Goal: Task Accomplishment & Management: Complete application form

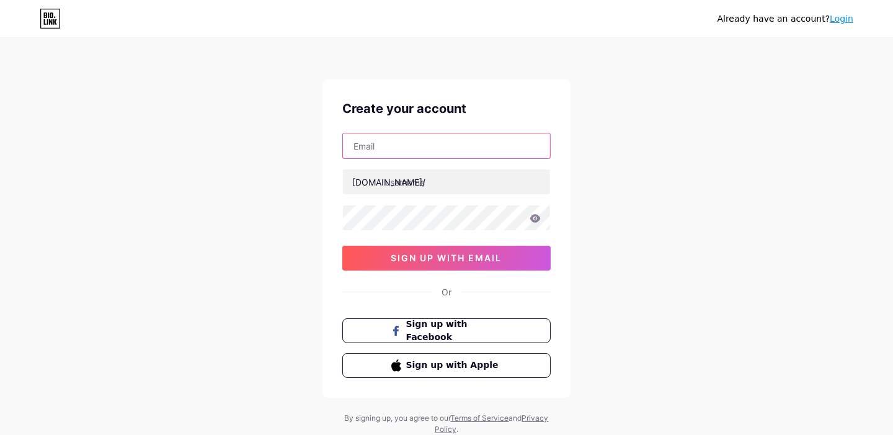
click at [395, 149] on input "text" at bounding box center [446, 145] width 207 height 25
click at [391, 149] on input "text" at bounding box center [446, 145] width 207 height 25
type input "[EMAIL_ADDRESS][DOMAIN_NAME]"
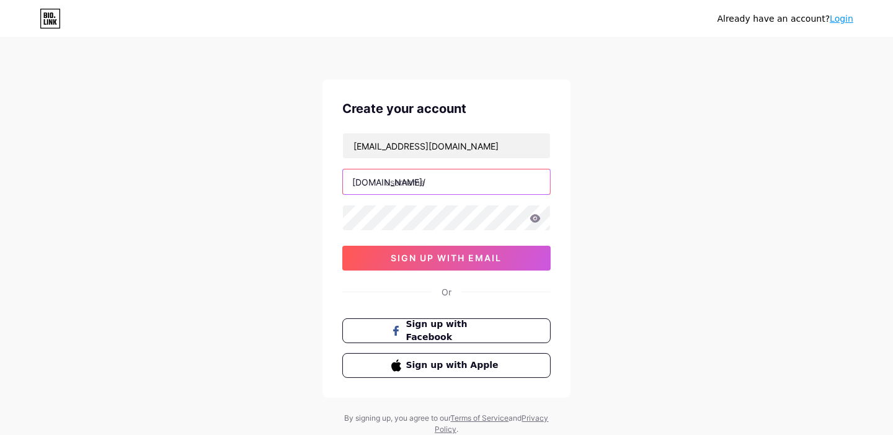
click at [416, 179] on input "text" at bounding box center [446, 181] width 207 height 25
paste input "motionmatrixmedia"
type input "motionmatrixmedia"
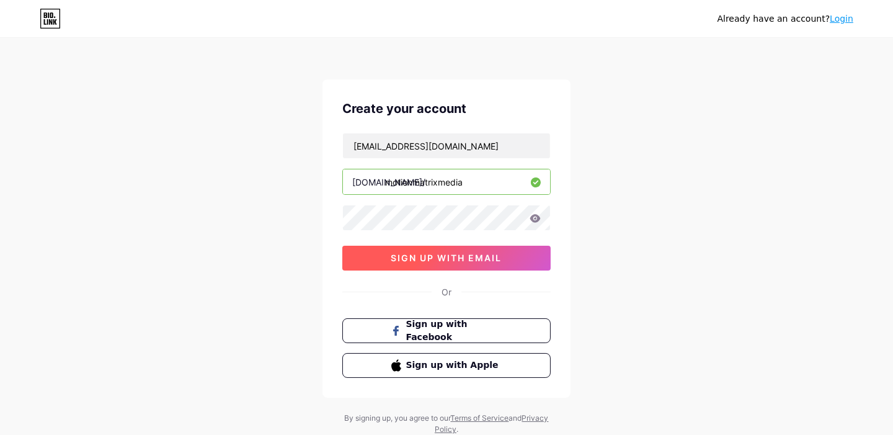
click at [435, 260] on span "sign up with email" at bounding box center [446, 257] width 111 height 11
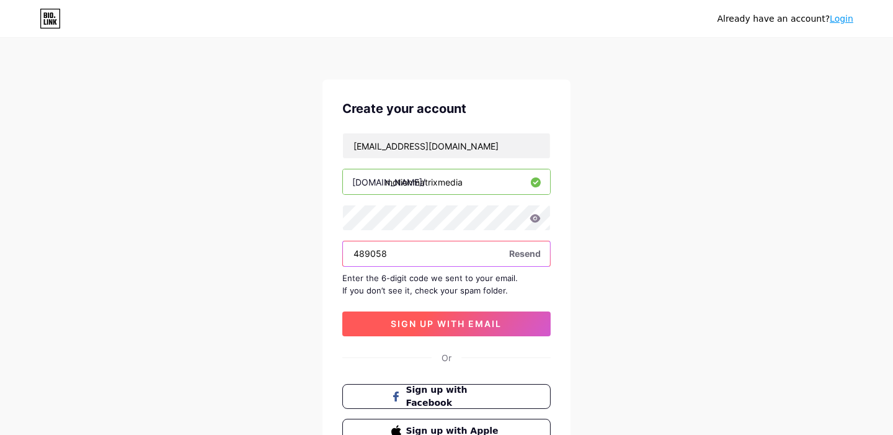
type input "489058"
click at [467, 314] on button "sign up with email" at bounding box center [446, 323] width 208 height 25
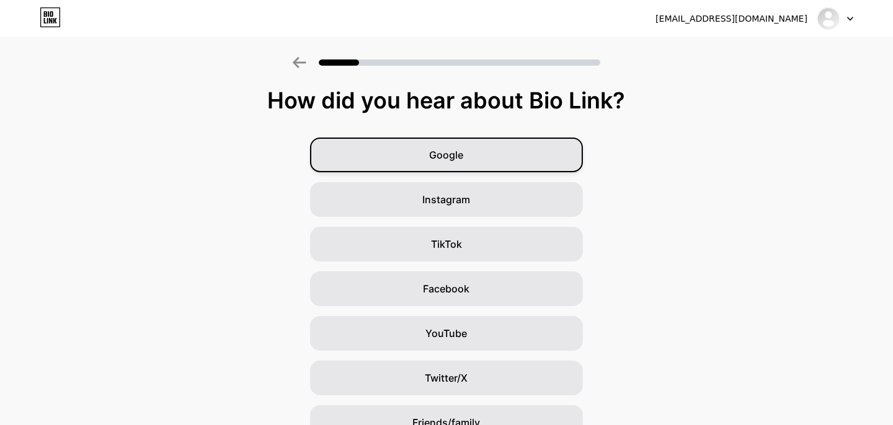
click at [484, 159] on div "Google" at bounding box center [446, 155] width 273 height 35
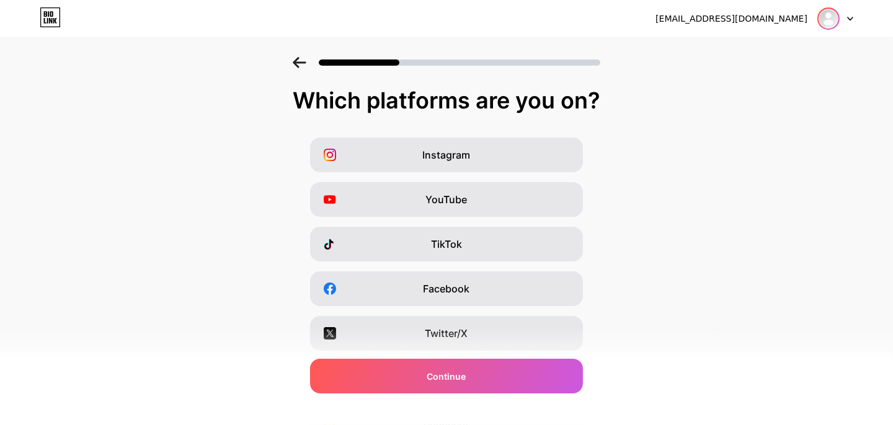
click at [833, 19] on img at bounding box center [828, 19] width 20 height 20
click at [728, 146] on div "Instagram YouTube TikTok Facebook Twitter/X Buy Me a Coffee Snapchat I have a w…" at bounding box center [446, 311] width 880 height 347
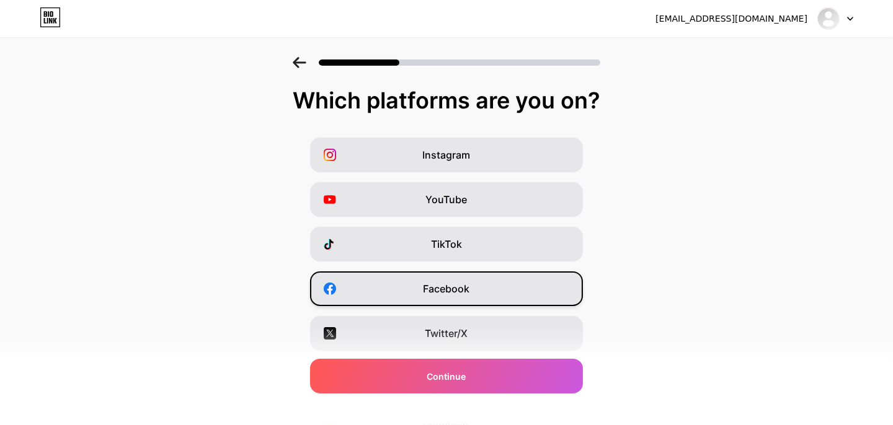
click at [470, 295] on span "Facebook" at bounding box center [446, 288] width 46 height 15
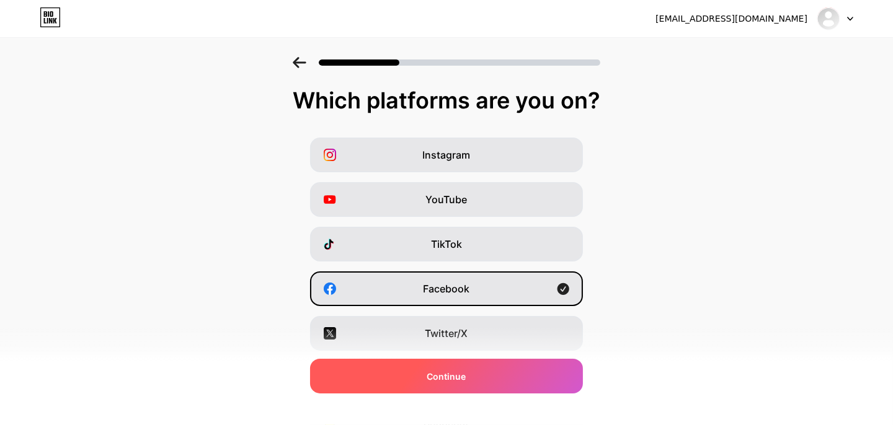
click at [479, 393] on div "Continue" at bounding box center [446, 376] width 273 height 35
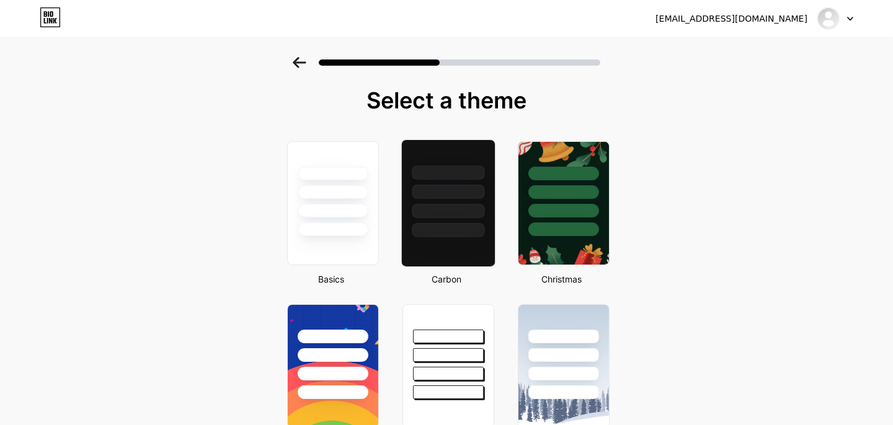
click at [469, 214] on div at bounding box center [448, 211] width 73 height 14
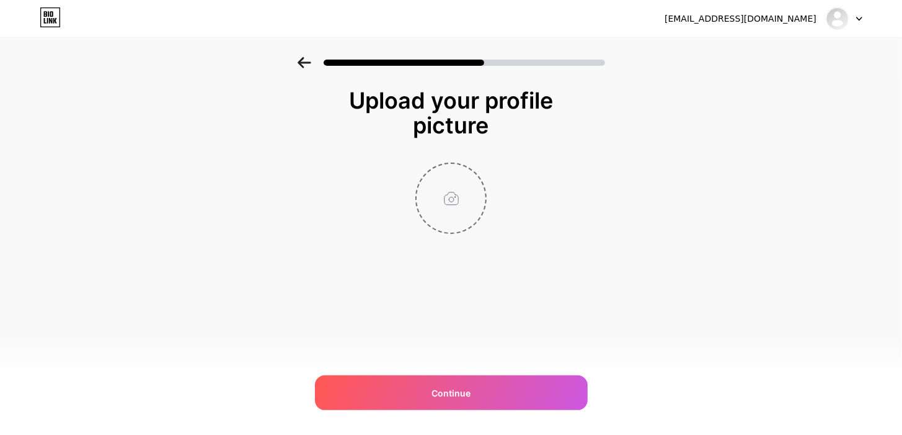
click at [449, 209] on input "file" at bounding box center [451, 198] width 69 height 69
type input "C:\fakepath\main logo.png"
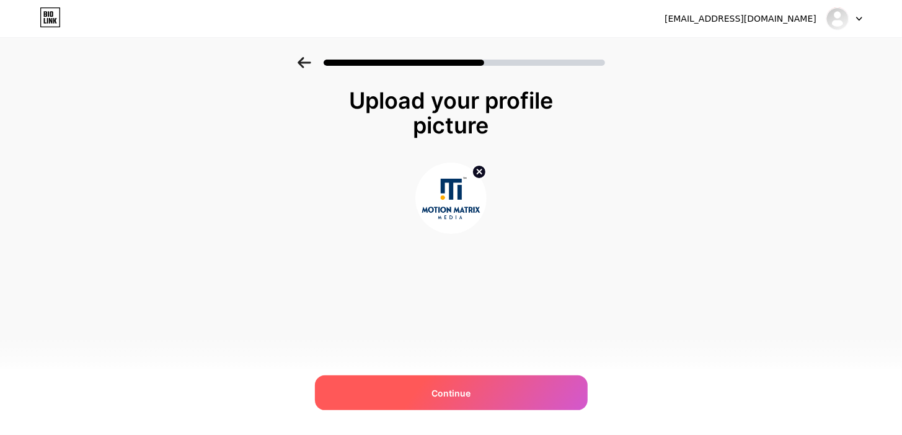
click at [453, 395] on span "Continue" at bounding box center [450, 392] width 39 height 13
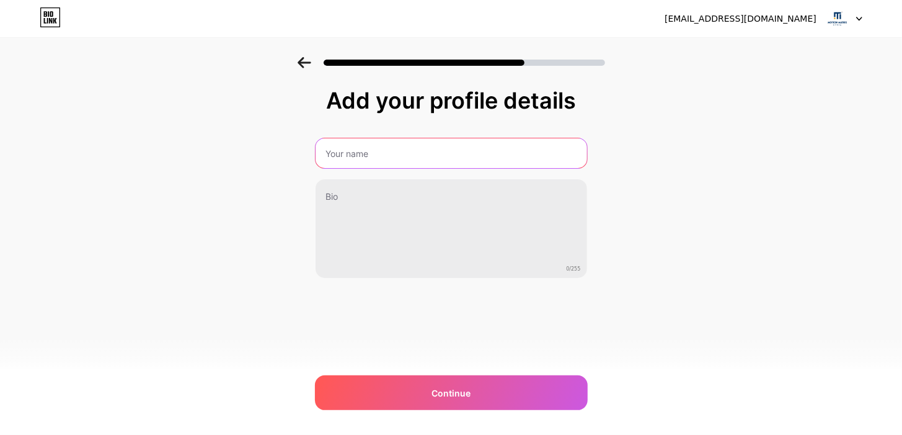
click at [376, 157] on input "text" at bounding box center [452, 153] width 272 height 30
paste input "Motion Matrix Media"
type input "Motion Matrix Media"
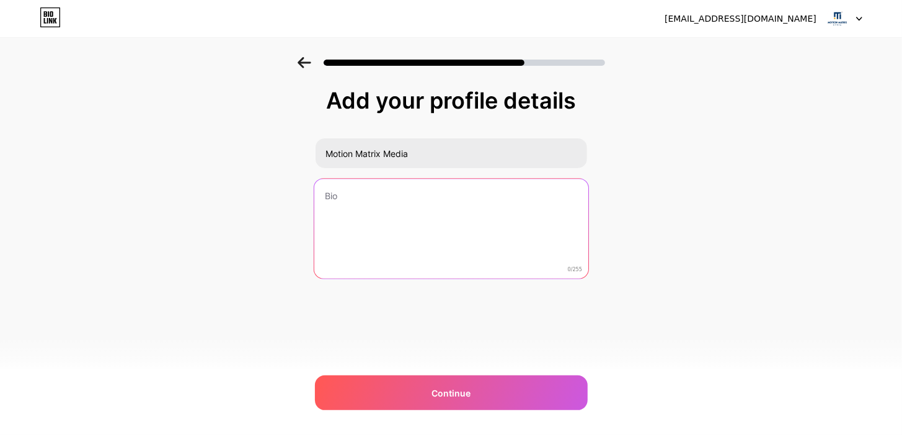
click at [353, 207] on textarea at bounding box center [451, 229] width 274 height 101
paste textarea "Motion Matrix Media is one of the leading video production company in [GEOGRAPH…"
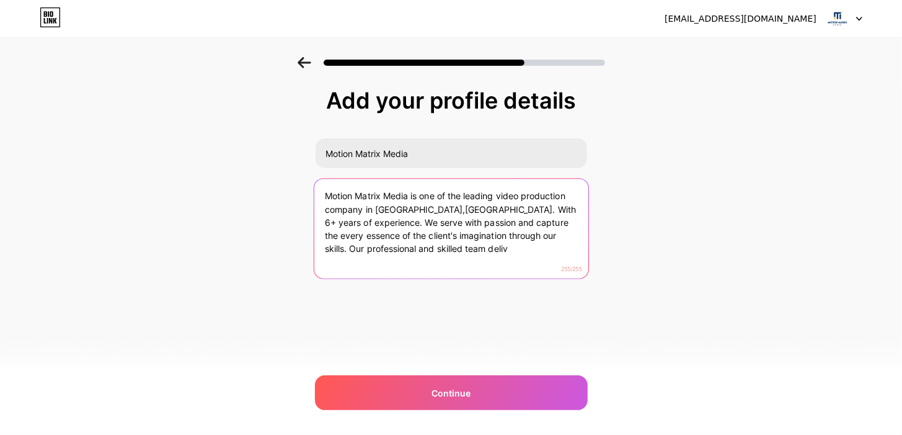
drag, startPoint x: 481, startPoint y: 234, endPoint x: 530, endPoint y: 262, distance: 56.1
click at [530, 262] on textarea "Motion Matrix Media is one of the leading video production company in [GEOGRAPH…" at bounding box center [451, 229] width 274 height 101
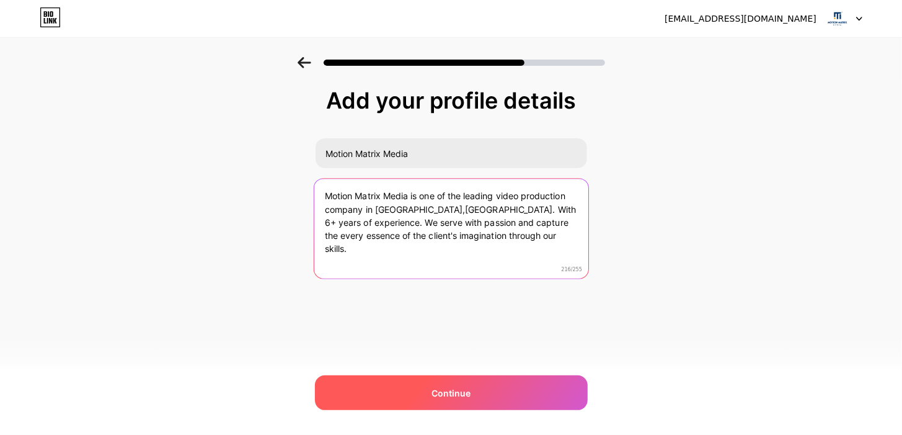
type textarea "Motion Matrix Media is one of the leading video production company in [GEOGRAPH…"
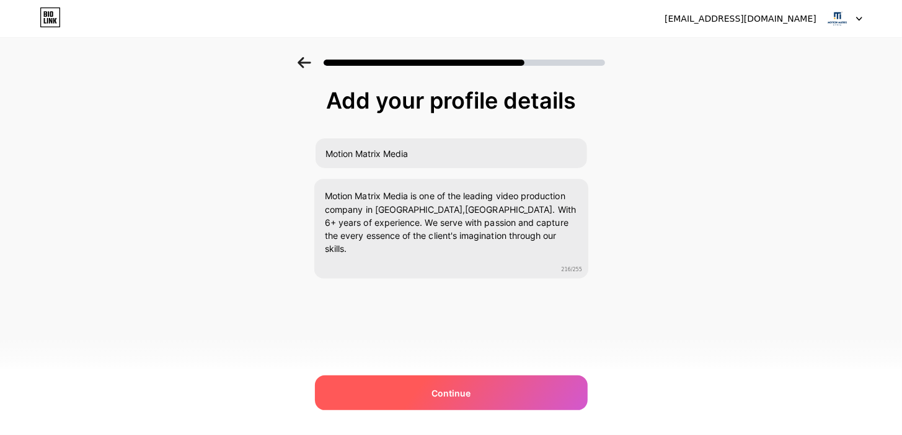
click at [440, 387] on span "Continue" at bounding box center [450, 392] width 39 height 13
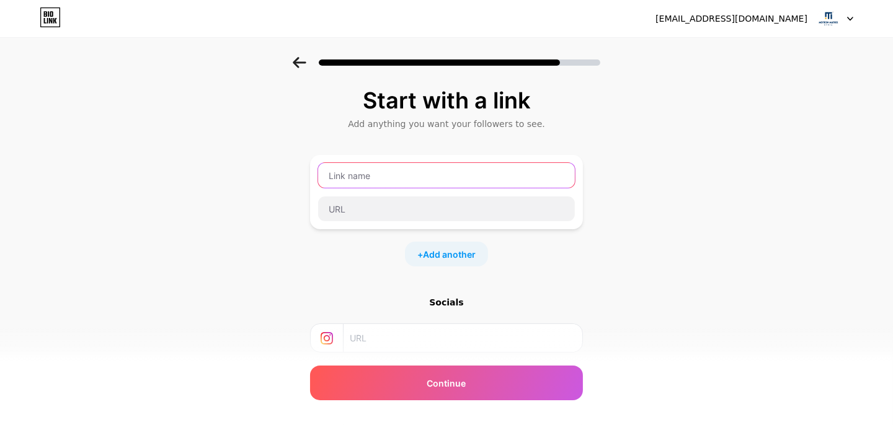
click at [361, 174] on input "text" at bounding box center [446, 175] width 257 height 25
type input "Visit us"
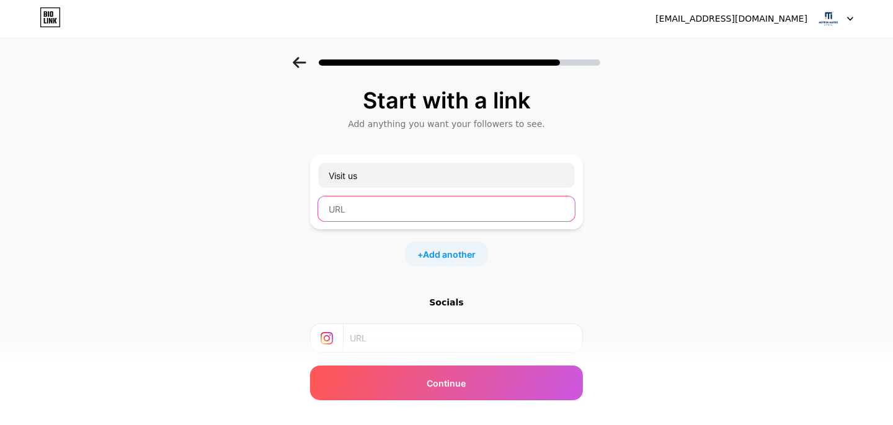
click at [378, 207] on input "text" at bounding box center [446, 209] width 257 height 25
paste input "[URL][DOMAIN_NAME]"
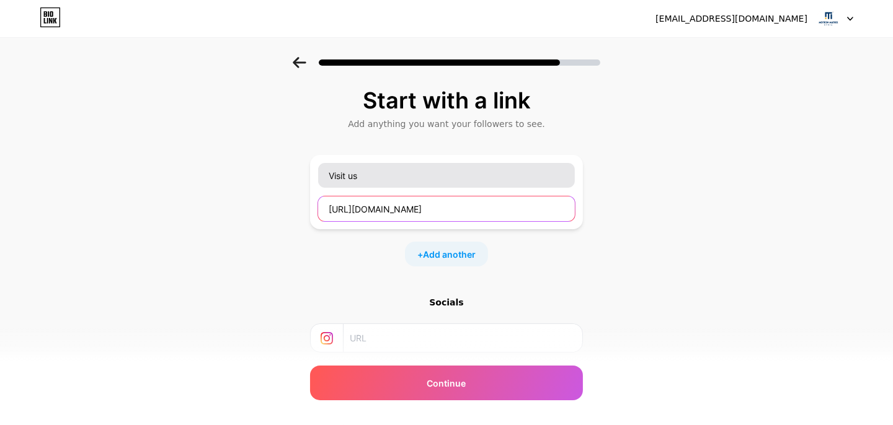
type input "[URL][DOMAIN_NAME]"
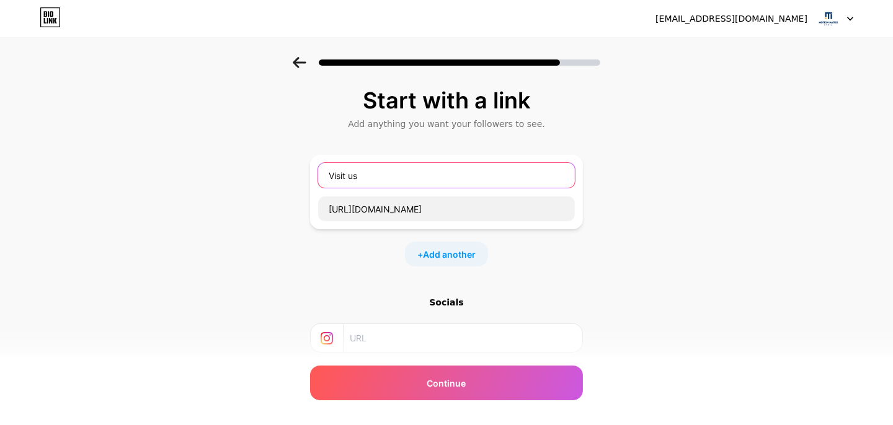
click at [403, 180] on input "Visit us" at bounding box center [446, 175] width 257 height 25
type input "Visit us:"
click at [414, 335] on input "text" at bounding box center [462, 338] width 225 height 28
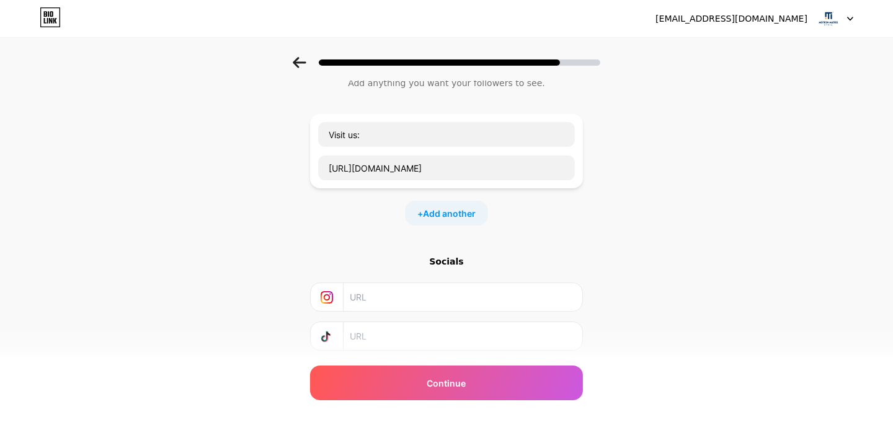
scroll to position [61, 0]
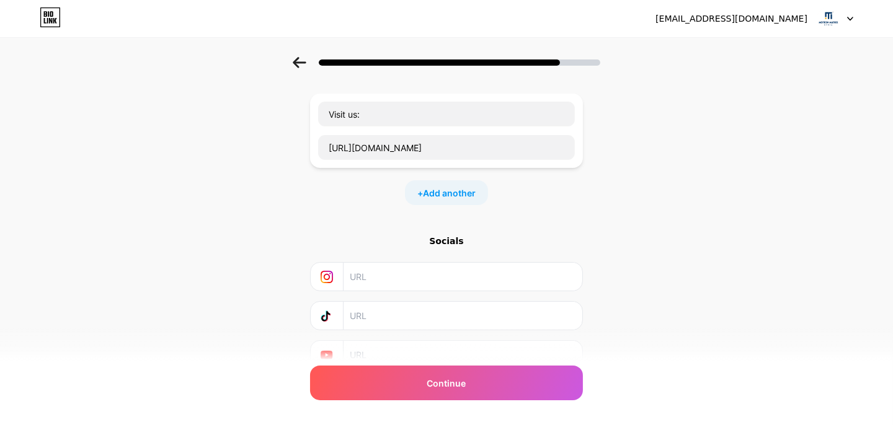
click at [389, 279] on input "text" at bounding box center [462, 277] width 225 height 28
paste input "[URL][DOMAIN_NAME]"
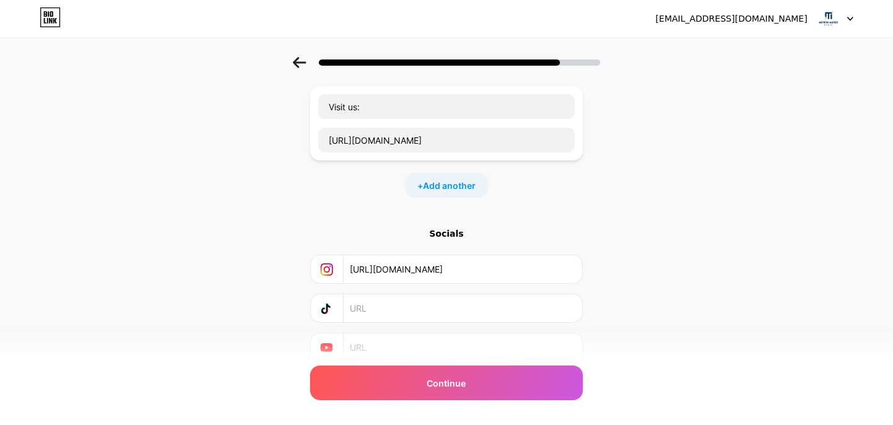
scroll to position [115, 0]
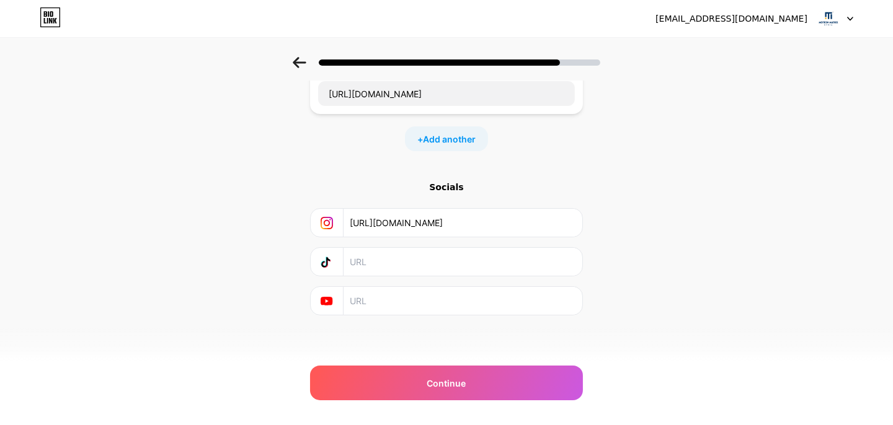
type input "[URL][DOMAIN_NAME]"
click at [387, 303] on input "text" at bounding box center [462, 301] width 225 height 28
paste input "[URL][DOMAIN_NAME]"
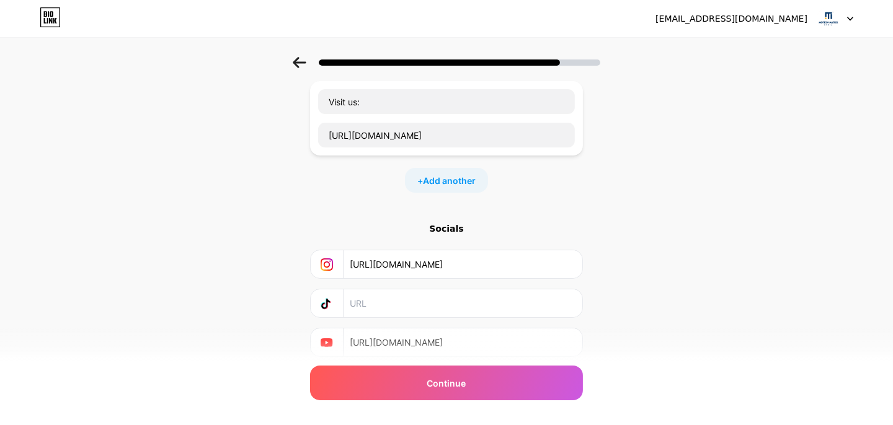
scroll to position [53, 0]
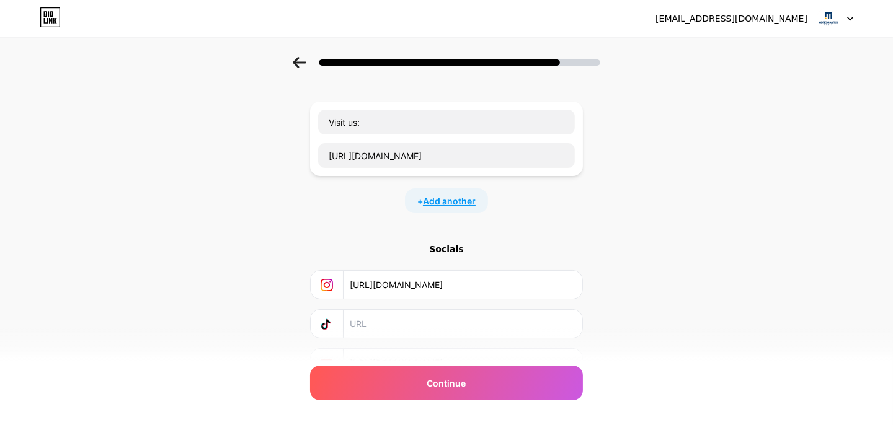
type input "[URL][DOMAIN_NAME]"
click at [455, 204] on span "Add another" at bounding box center [449, 201] width 53 height 13
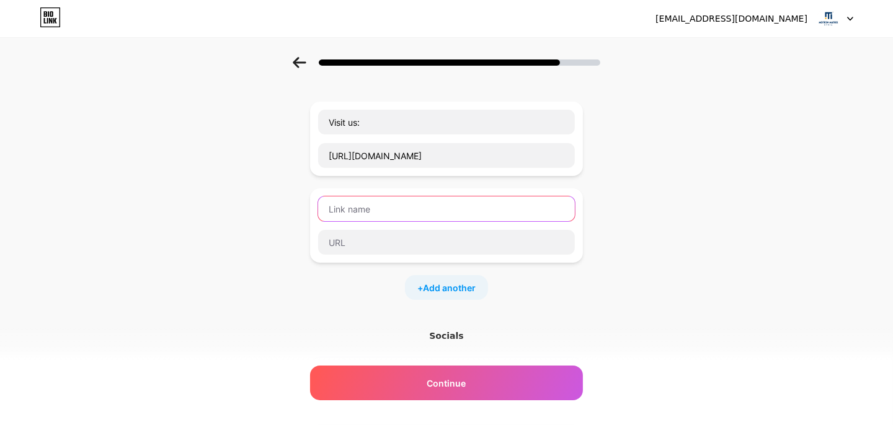
click at [420, 208] on input "text" at bounding box center [446, 209] width 257 height 25
type input "Facebook"
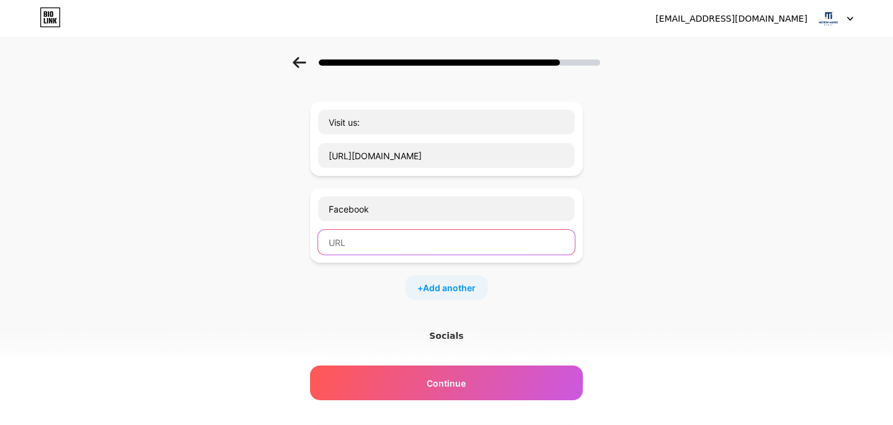
paste input "[URL][DOMAIN_NAME]"
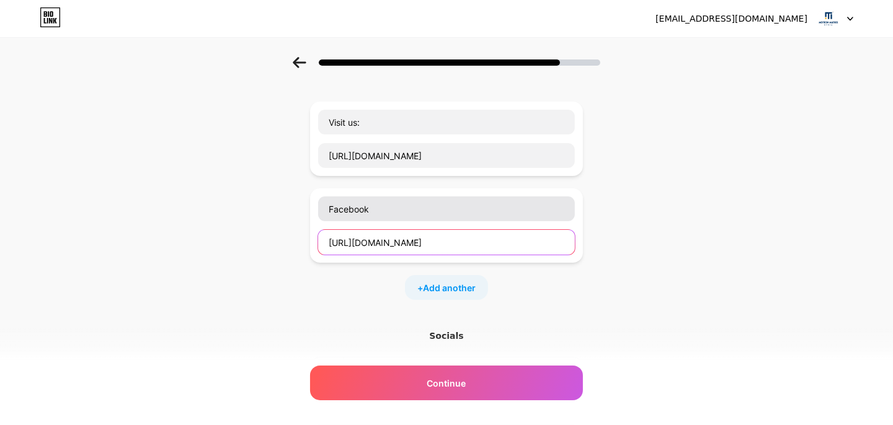
type input "[URL][DOMAIN_NAME]"
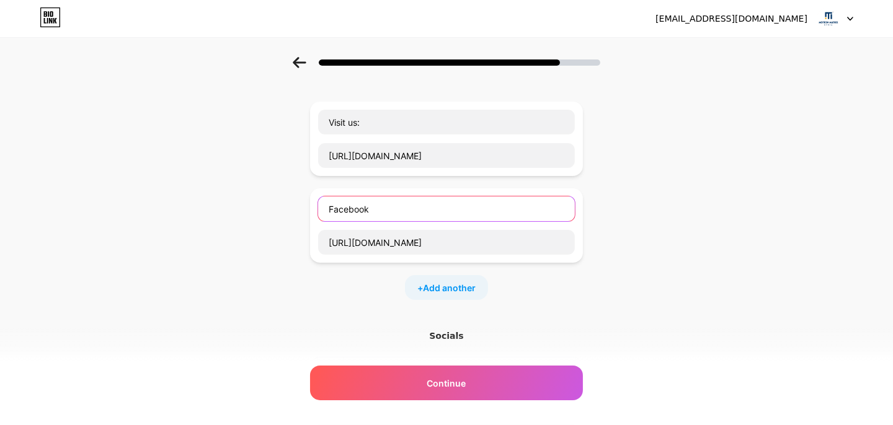
click at [395, 213] on input "Facebook" at bounding box center [446, 209] width 257 height 25
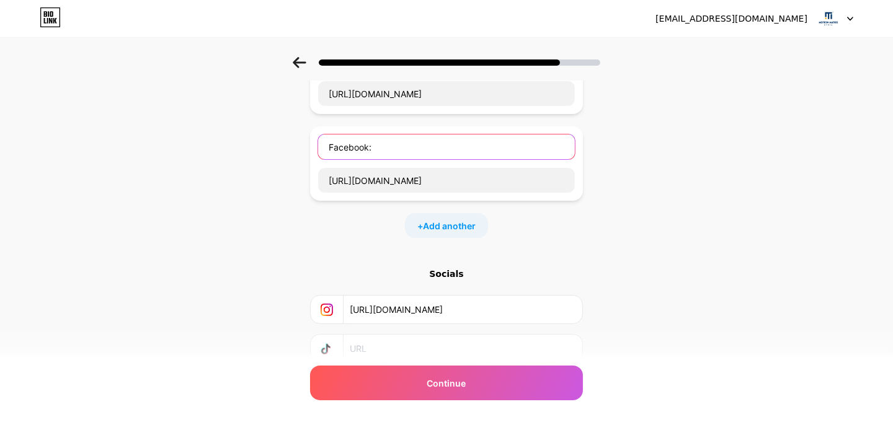
scroll to position [177, 0]
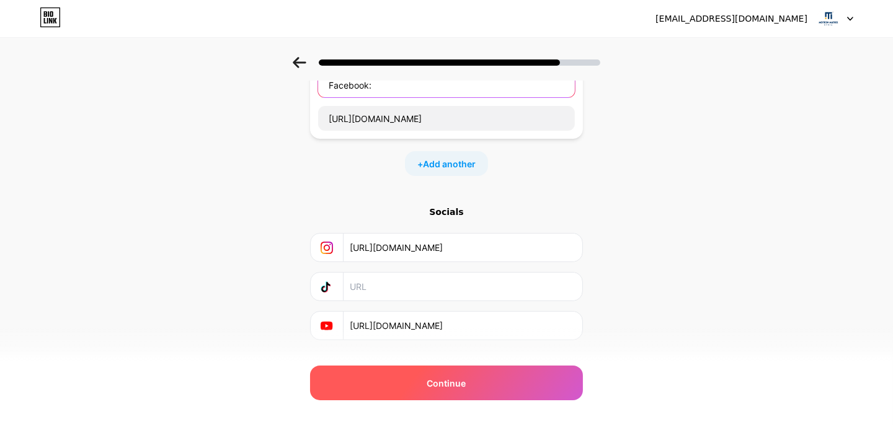
type input "Facebook:"
click at [459, 384] on span "Continue" at bounding box center [446, 383] width 39 height 13
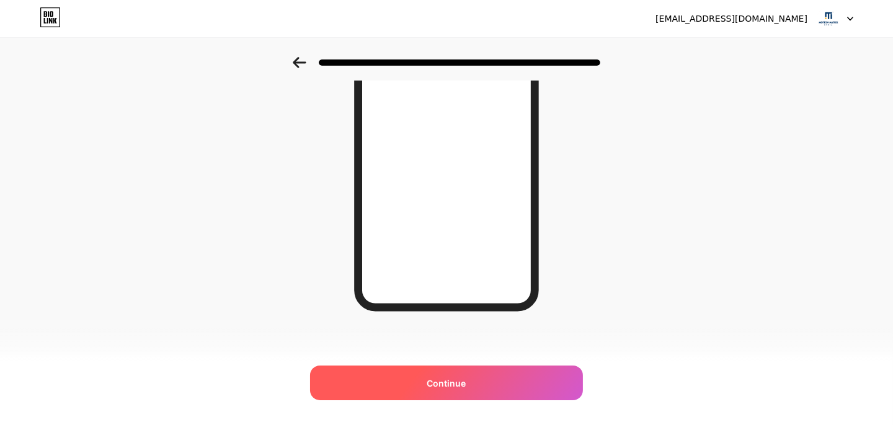
scroll to position [197, 0]
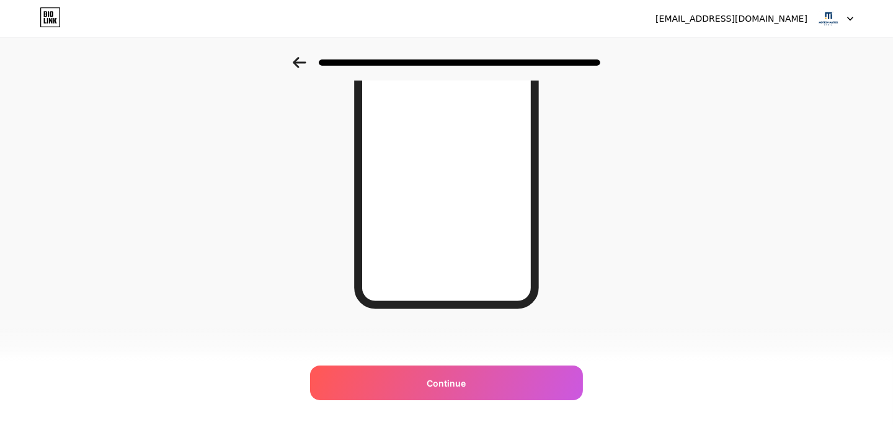
click at [303, 67] on icon at bounding box center [299, 62] width 13 height 11
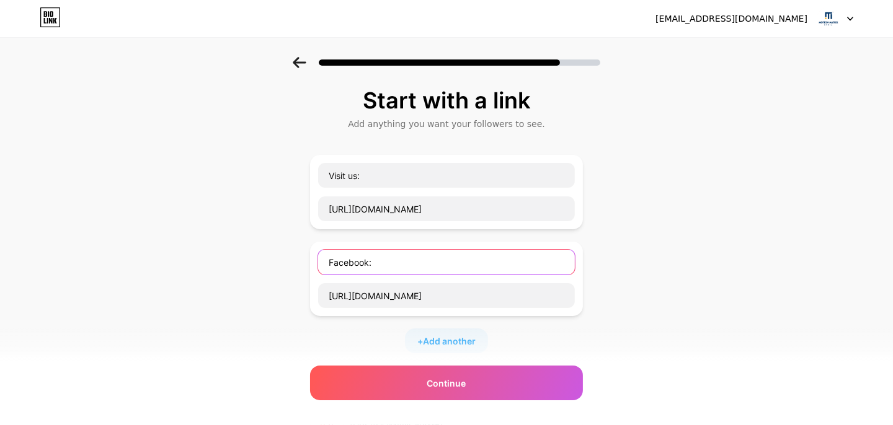
click at [386, 260] on input "Facebook:" at bounding box center [446, 262] width 257 height 25
type input "Facebook"
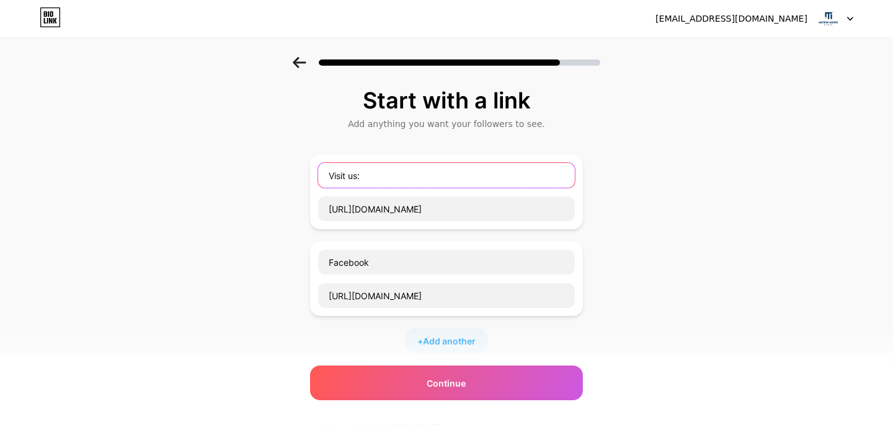
click at [372, 176] on input "Visit us:" at bounding box center [446, 175] width 257 height 25
type input "Visit us"
click at [449, 332] on div "+ Add another" at bounding box center [446, 341] width 83 height 25
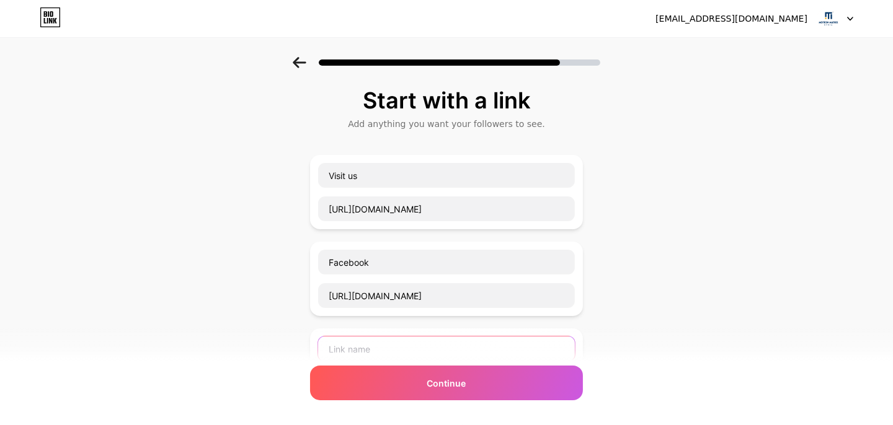
click at [382, 343] on input "text" at bounding box center [446, 349] width 257 height 25
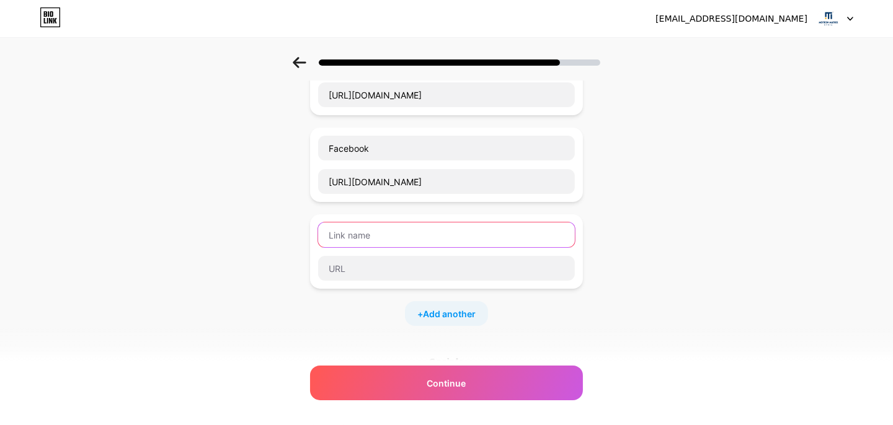
scroll to position [186, 0]
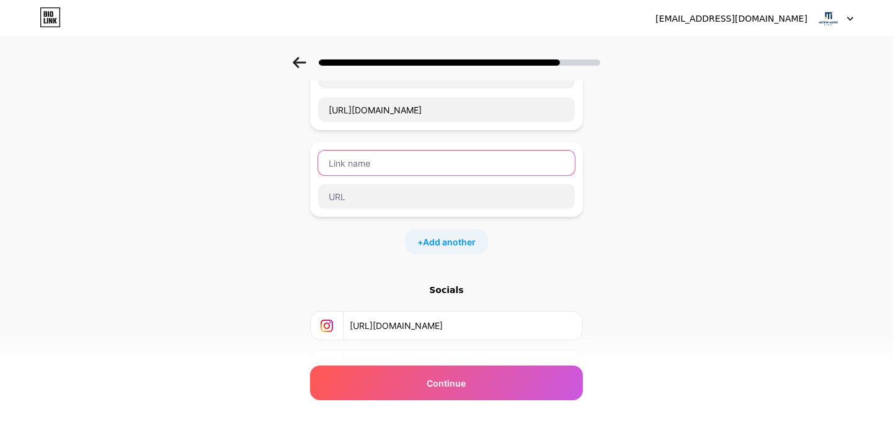
paste input "linkedin"
click at [335, 160] on input "linkedin" at bounding box center [446, 163] width 257 height 25
type input "LinkedIn"
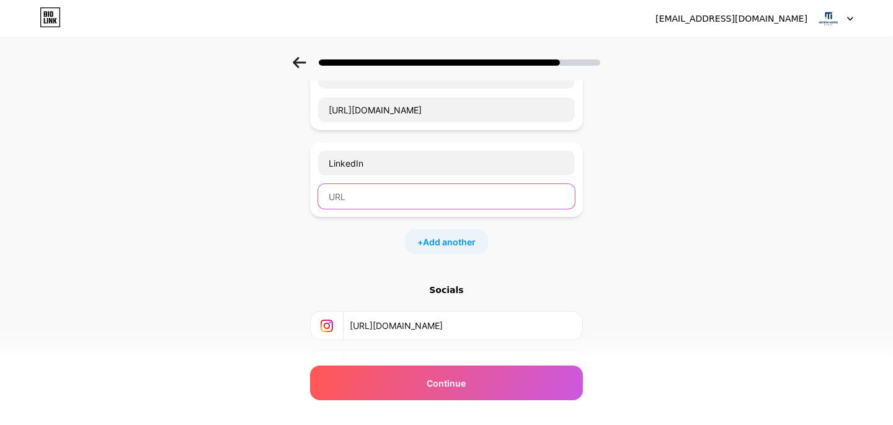
click at [361, 196] on input "text" at bounding box center [446, 196] width 257 height 25
paste input "[URL][DOMAIN_NAME]"
type input "[URL][DOMAIN_NAME]"
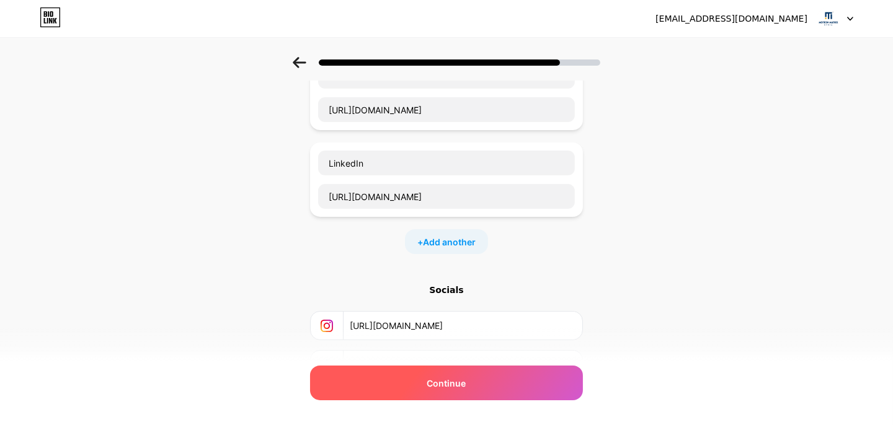
click at [443, 384] on span "Continue" at bounding box center [446, 383] width 39 height 13
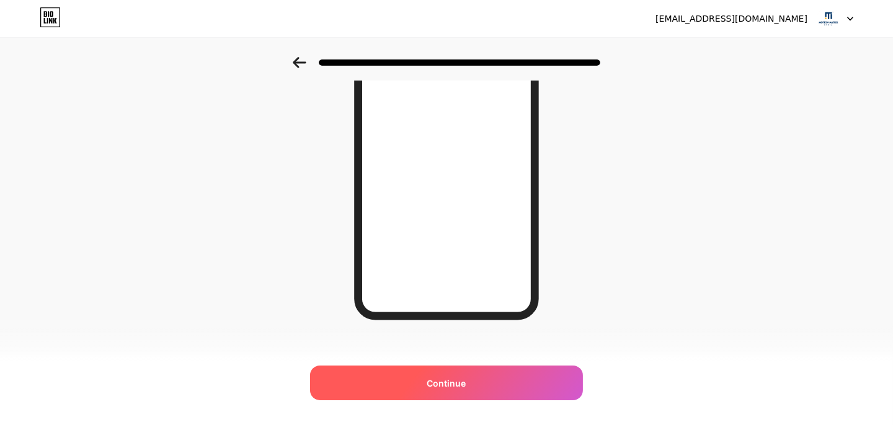
click at [451, 383] on span "Continue" at bounding box center [446, 383] width 39 height 13
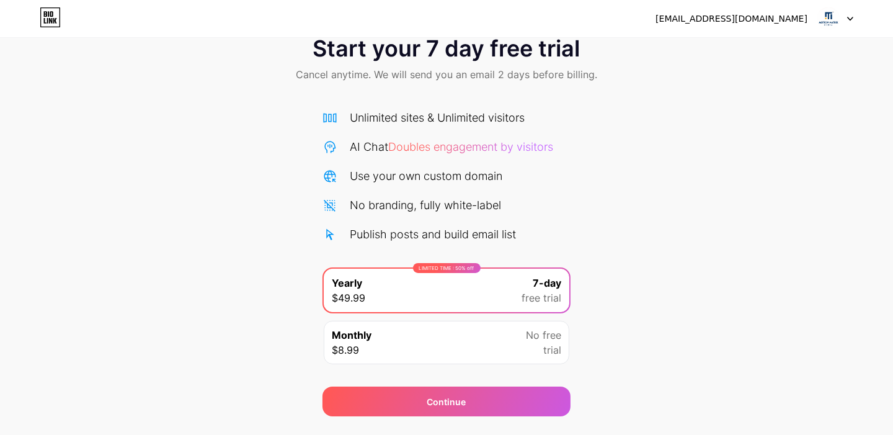
scroll to position [63, 0]
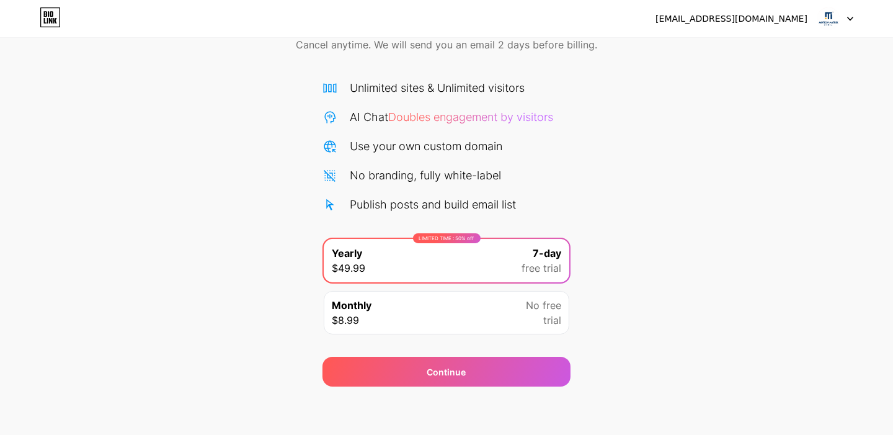
click at [829, 19] on img at bounding box center [828, 19] width 24 height 24
click at [749, 15] on div "[EMAIL_ADDRESS][DOMAIN_NAME]" at bounding box center [731, 18] width 152 height 13
click at [45, 15] on icon at bounding box center [50, 17] width 21 height 20
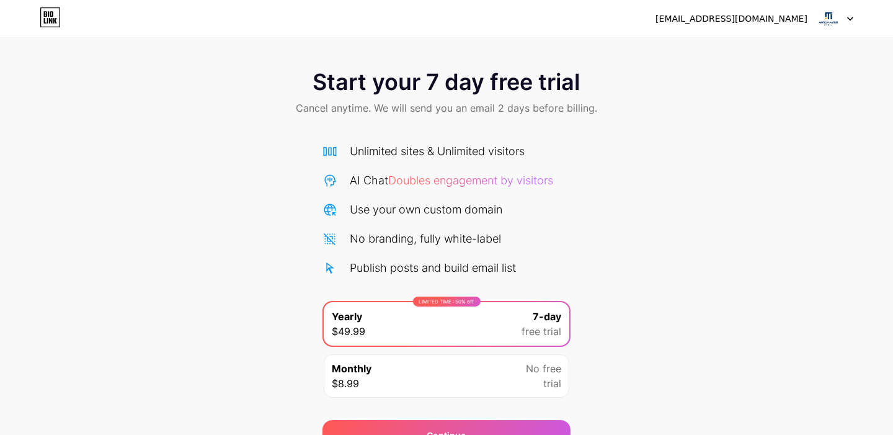
scroll to position [63, 0]
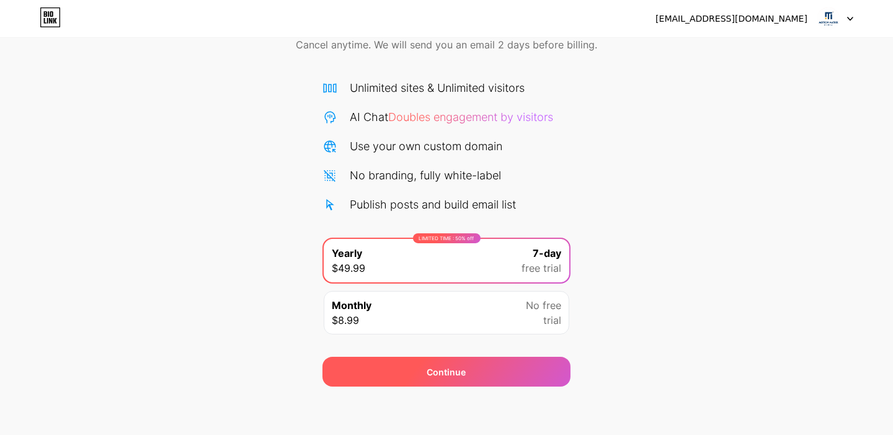
click at [534, 367] on div "Continue" at bounding box center [446, 371] width 248 height 30
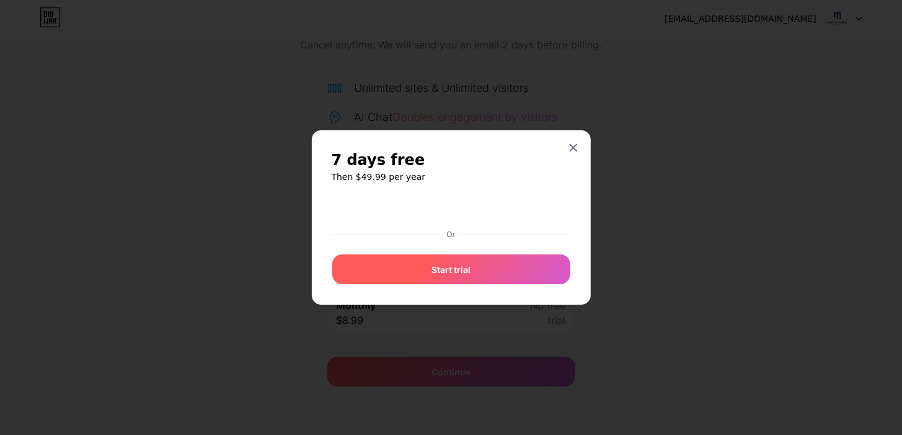
click at [490, 267] on div "Start trial" at bounding box center [451, 269] width 238 height 30
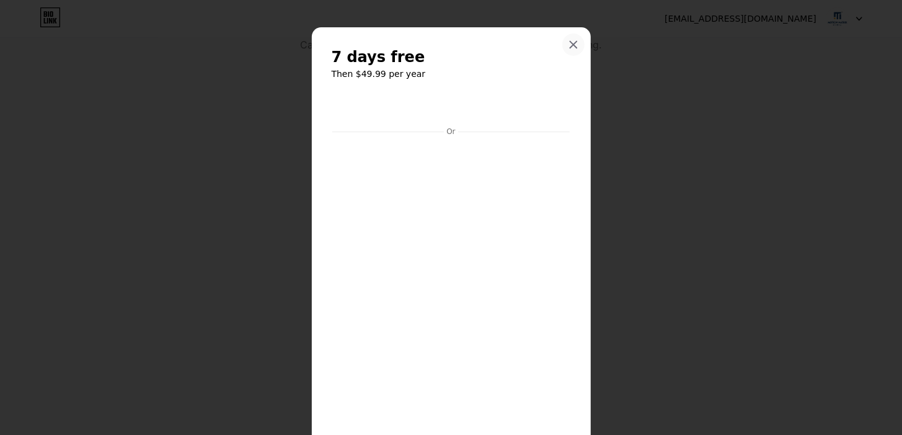
click at [570, 44] on icon at bounding box center [573, 45] width 7 height 7
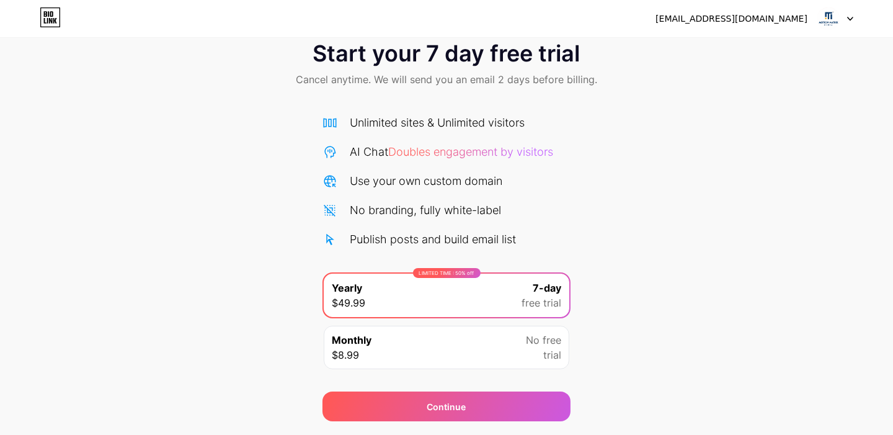
scroll to position [0, 0]
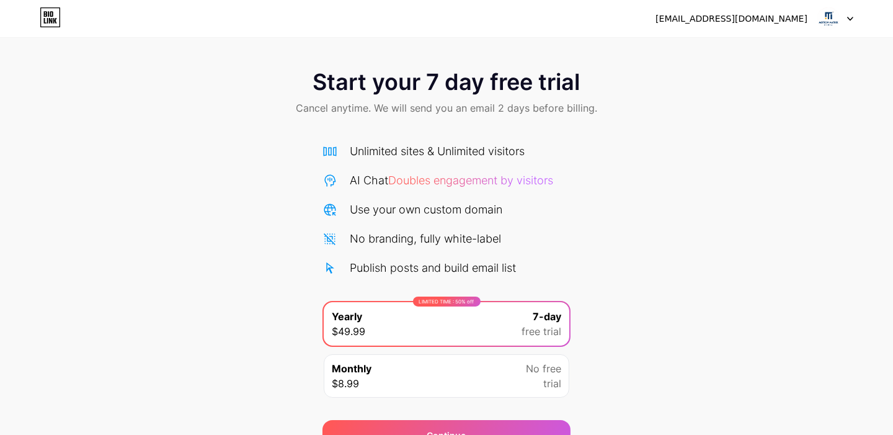
click at [839, 19] on img at bounding box center [828, 19] width 24 height 24
click at [682, 19] on div "[EMAIL_ADDRESS][DOMAIN_NAME]" at bounding box center [731, 18] width 152 height 13
click at [50, 19] on icon at bounding box center [50, 21] width 3 height 6
